Goal: Information Seeking & Learning: Find specific fact

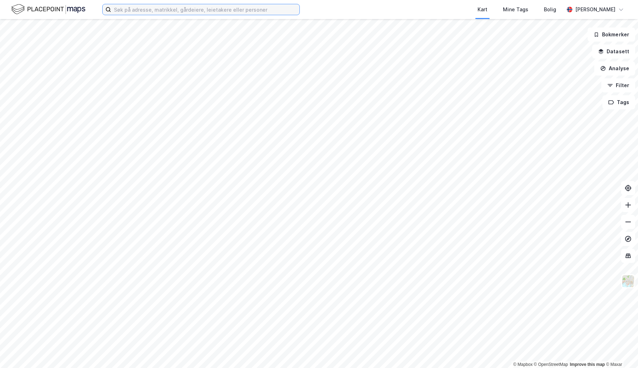
click at [179, 8] on input at bounding box center [205, 9] width 188 height 11
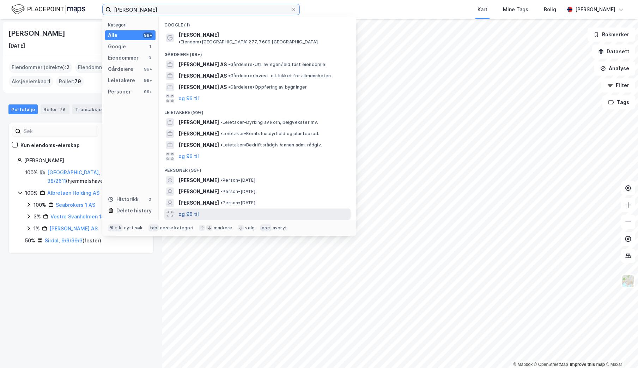
type input "[PERSON_NAME]"
click at [189, 210] on button "og 96 til" at bounding box center [188, 214] width 20 height 8
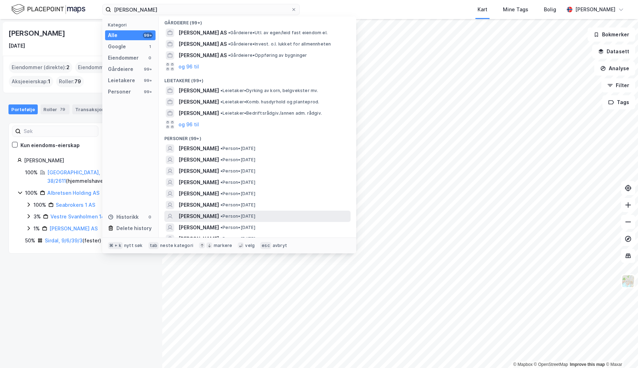
scroll to position [44, 0]
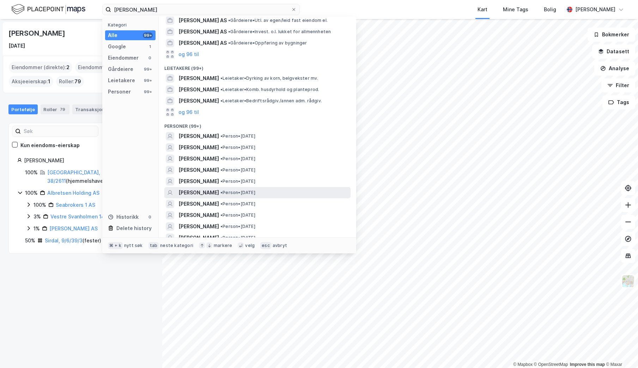
click at [249, 190] on span "• Person • [DATE]" at bounding box center [237, 193] width 35 height 6
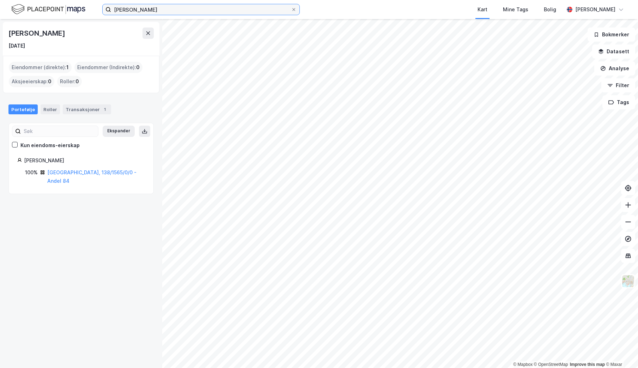
click at [150, 10] on input "[PERSON_NAME]" at bounding box center [201, 9] width 180 height 11
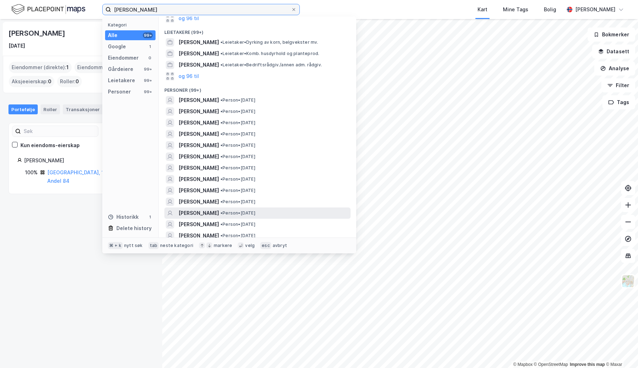
scroll to position [80, 0]
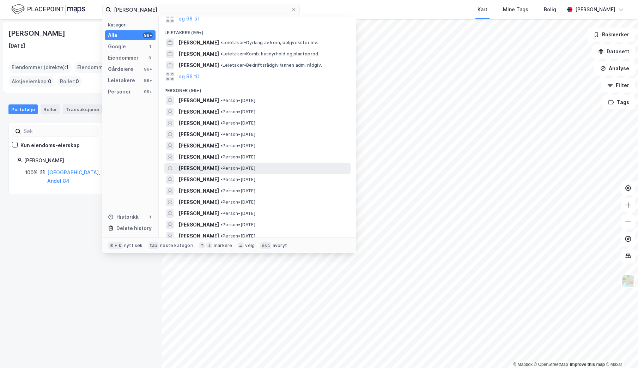
click at [242, 165] on span "• Person • [DATE]" at bounding box center [237, 168] width 35 height 6
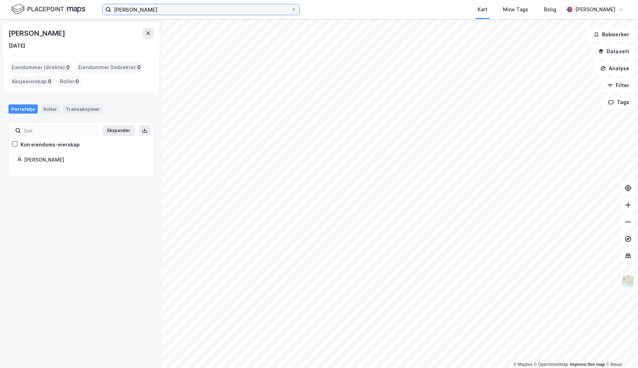
click at [166, 13] on input "[PERSON_NAME]" at bounding box center [201, 9] width 180 height 11
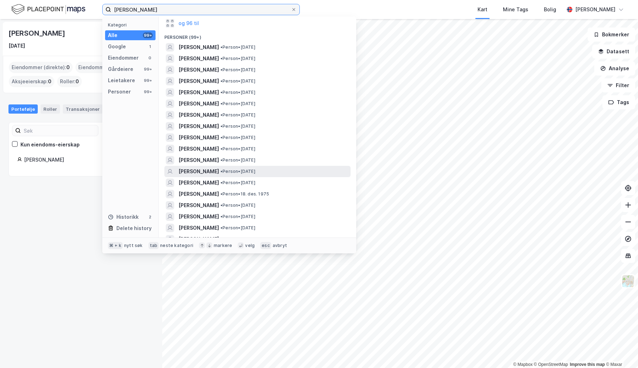
scroll to position [134, 0]
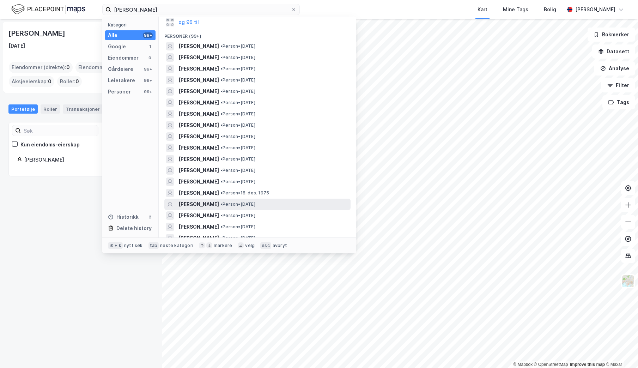
click at [220, 201] on span "• Person • [DATE]" at bounding box center [237, 204] width 35 height 6
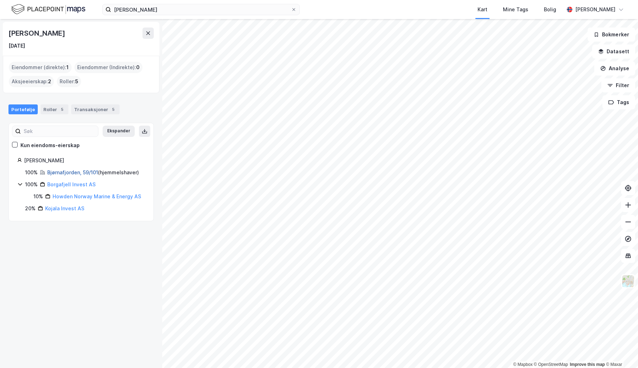
click at [71, 171] on link "Bjørnafjorden, 59/101" at bounding box center [72, 172] width 51 height 6
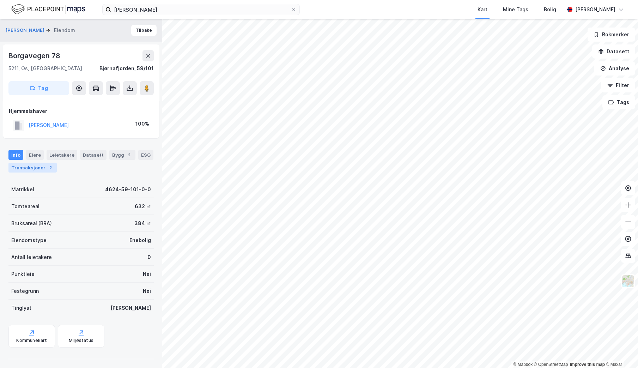
click at [32, 165] on div "Transaksjoner 2" at bounding box center [32, 168] width 48 height 10
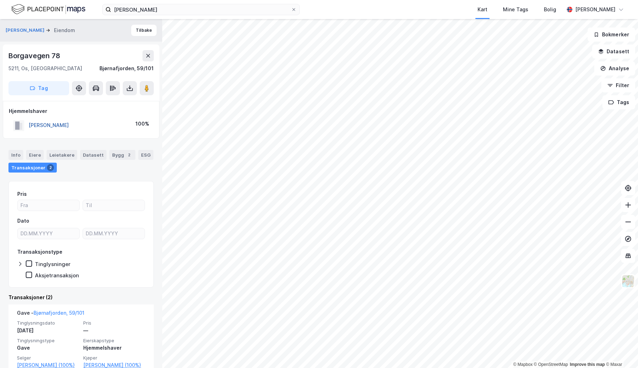
click at [0, 0] on button "[PERSON_NAME]" at bounding box center [0, 0] width 0 height 0
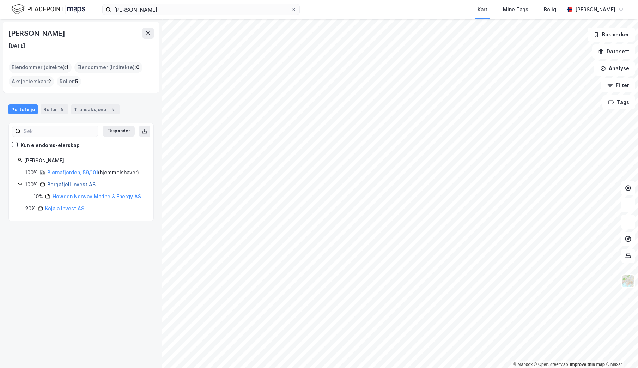
click at [69, 182] on link "Borgafjell Invest AS" at bounding box center [71, 184] width 48 height 6
click at [39, 162] on div "[PERSON_NAME]" at bounding box center [84, 160] width 121 height 8
click at [87, 108] on div "Transaksjoner 5" at bounding box center [95, 109] width 48 height 10
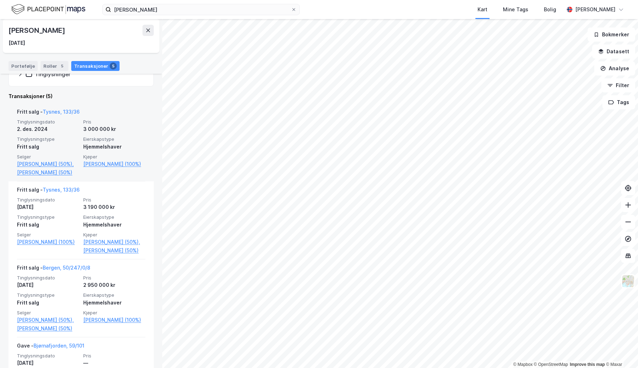
scroll to position [141, 0]
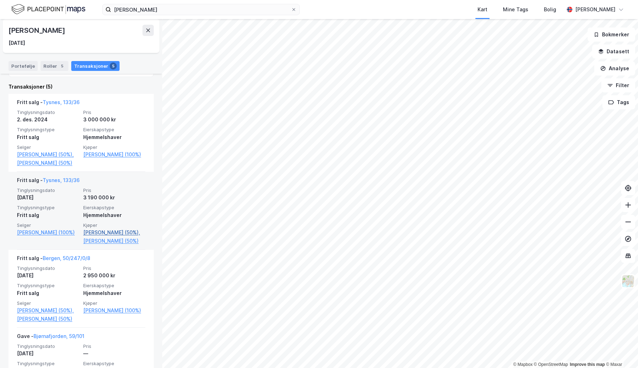
click at [99, 228] on link "[PERSON_NAME] (50%)," at bounding box center [114, 232] width 62 height 8
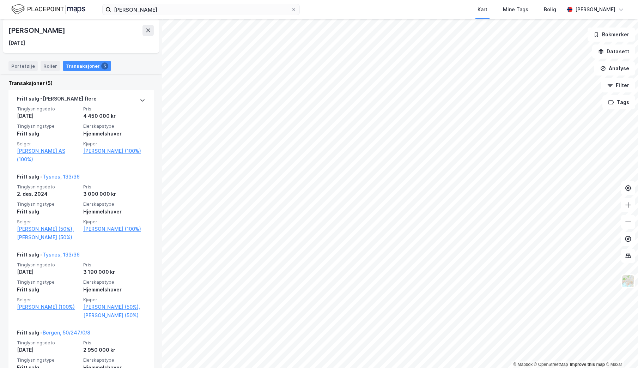
scroll to position [166, 0]
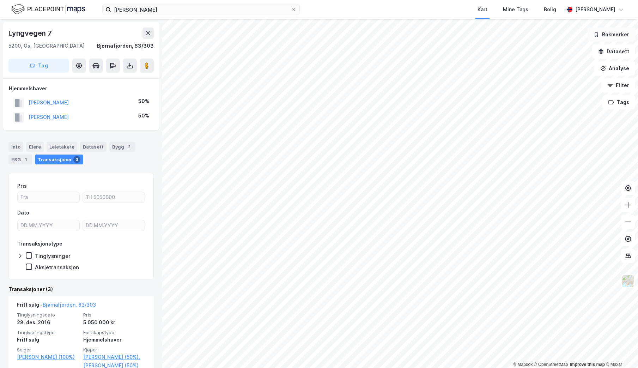
click at [621, 37] on div "© Mapbox © OpenStreetMap Improve this map © [PERSON_NAME] [GEOGRAPHIC_DATA], Ve…" at bounding box center [319, 193] width 638 height 349
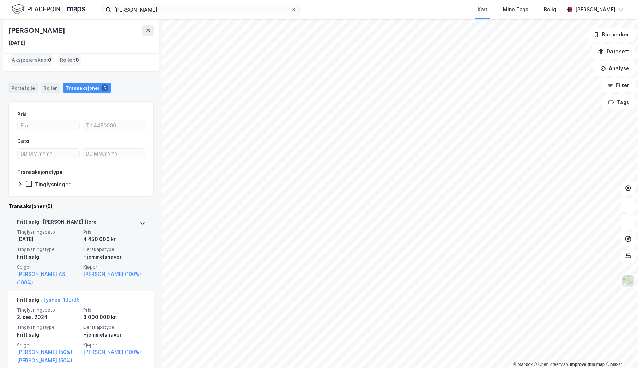
scroll to position [50, 0]
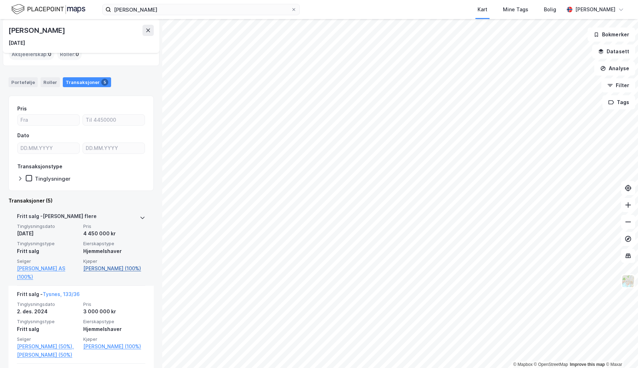
click at [101, 267] on link "[PERSON_NAME] (100%)" at bounding box center [114, 268] width 62 height 8
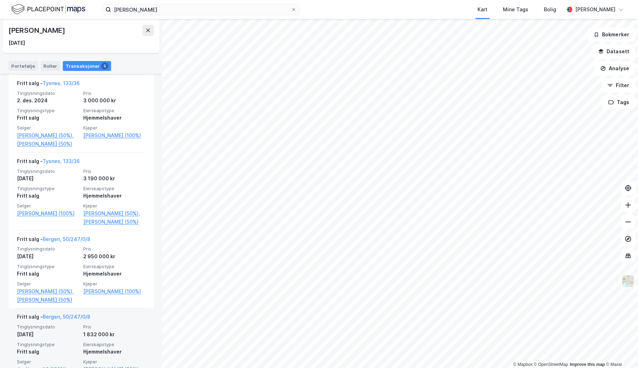
scroll to position [294, 0]
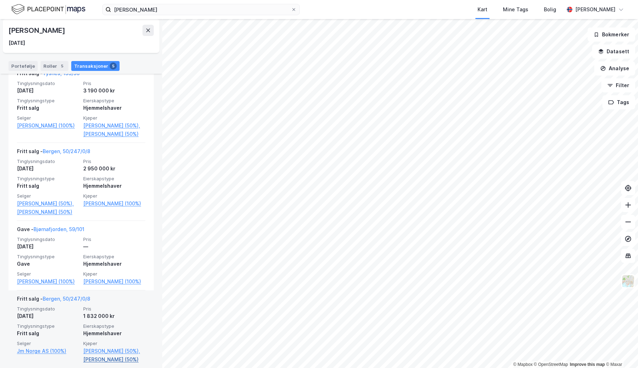
scroll to position [263, 0]
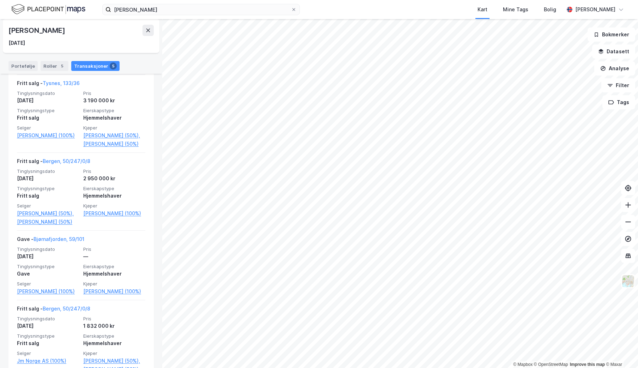
click at [325, 367] on html "[PERSON_NAME] Kart Mine Tags Bolig [PERSON_NAME] © Mapbox © OpenStreetMap Impro…" at bounding box center [319, 184] width 638 height 368
click at [480, 367] on html "[PERSON_NAME] Kart Mine Tags Bolig [PERSON_NAME] © Mapbox © OpenStreetMap Impro…" at bounding box center [319, 184] width 638 height 368
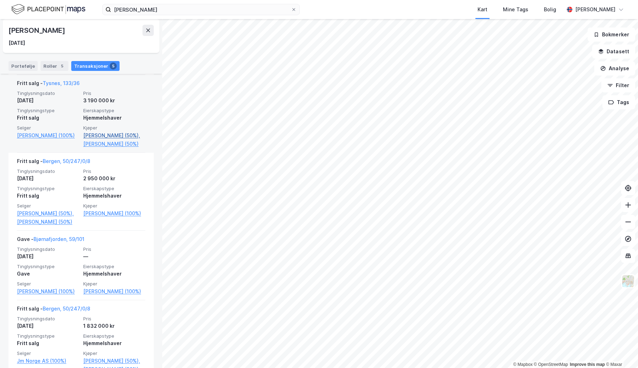
click at [100, 131] on link "[PERSON_NAME] (50%)," at bounding box center [114, 135] width 62 height 8
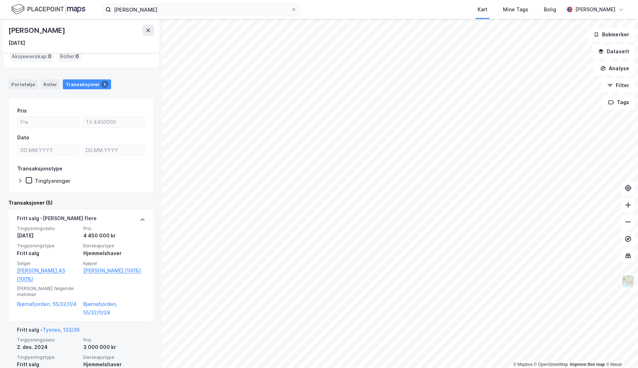
scroll to position [51, 0]
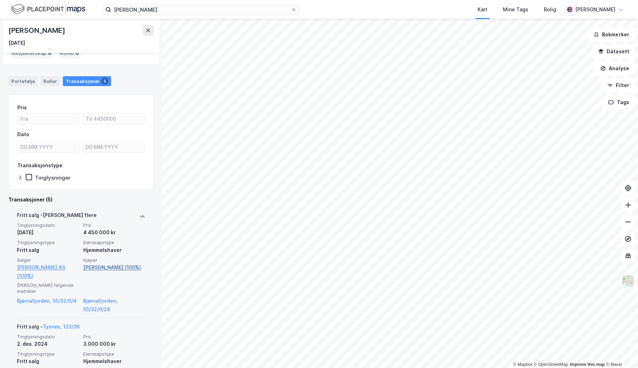
click at [113, 267] on link "[PERSON_NAME] (100%)" at bounding box center [114, 267] width 62 height 8
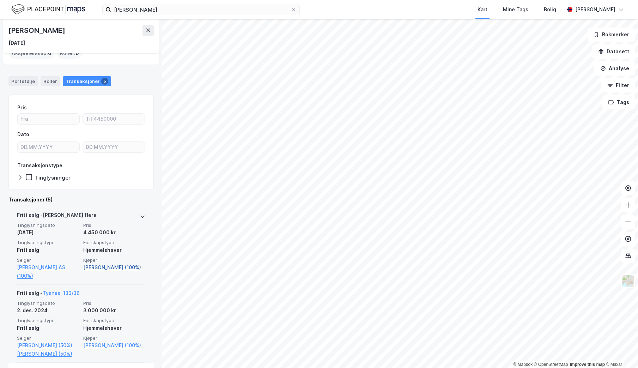
click at [113, 267] on link "[PERSON_NAME] (100%)" at bounding box center [114, 267] width 62 height 8
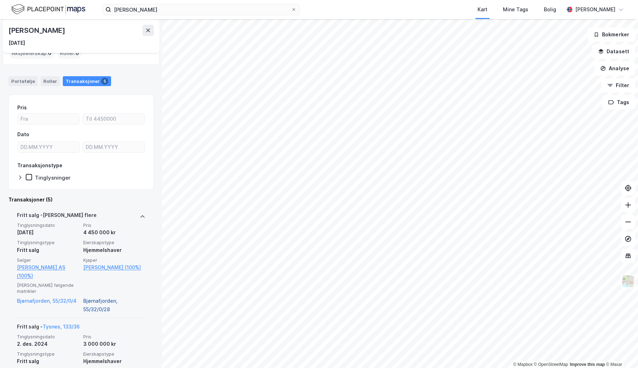
click at [121, 297] on link "Bjørnafjorden, 55/32/0/28" at bounding box center [114, 305] width 62 height 17
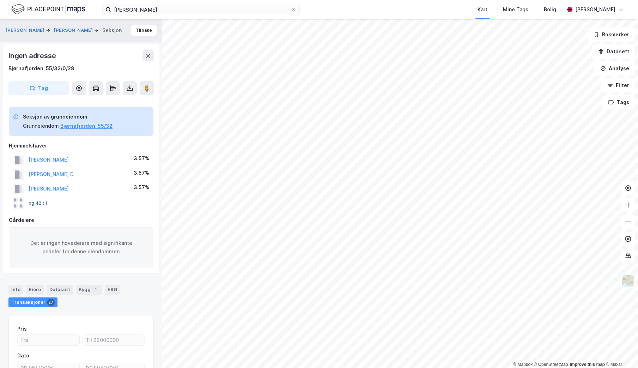
click at [0, 0] on button "og 42 til" at bounding box center [0, 0] width 0 height 0
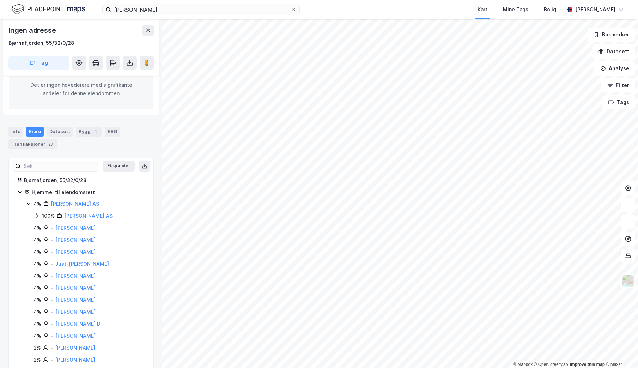
scroll to position [157, 0]
click at [71, 285] on link "[PERSON_NAME]" at bounding box center [75, 288] width 40 height 6
